Goal: Find specific page/section: Find specific page/section

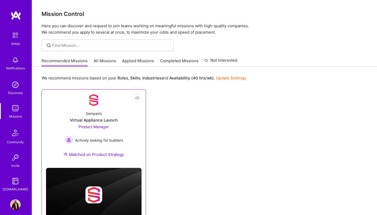
click at [100, 131] on div "Product Manager Actively looking for builders" at bounding box center [94, 134] width 59 height 20
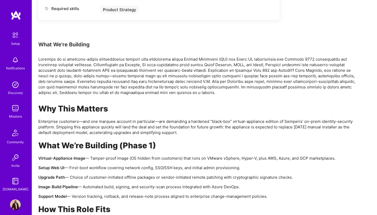
scroll to position [242, 0]
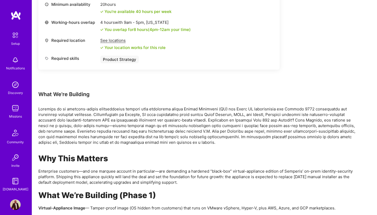
click at [11, 108] on img at bounding box center [15, 108] width 11 height 11
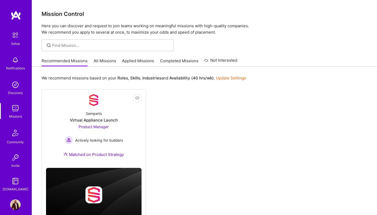
click at [108, 63] on link "All Missions" at bounding box center [105, 62] width 23 height 9
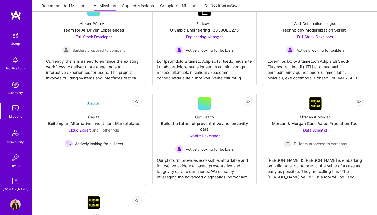
scroll to position [1700, 0]
